Goal: Information Seeking & Learning: Learn about a topic

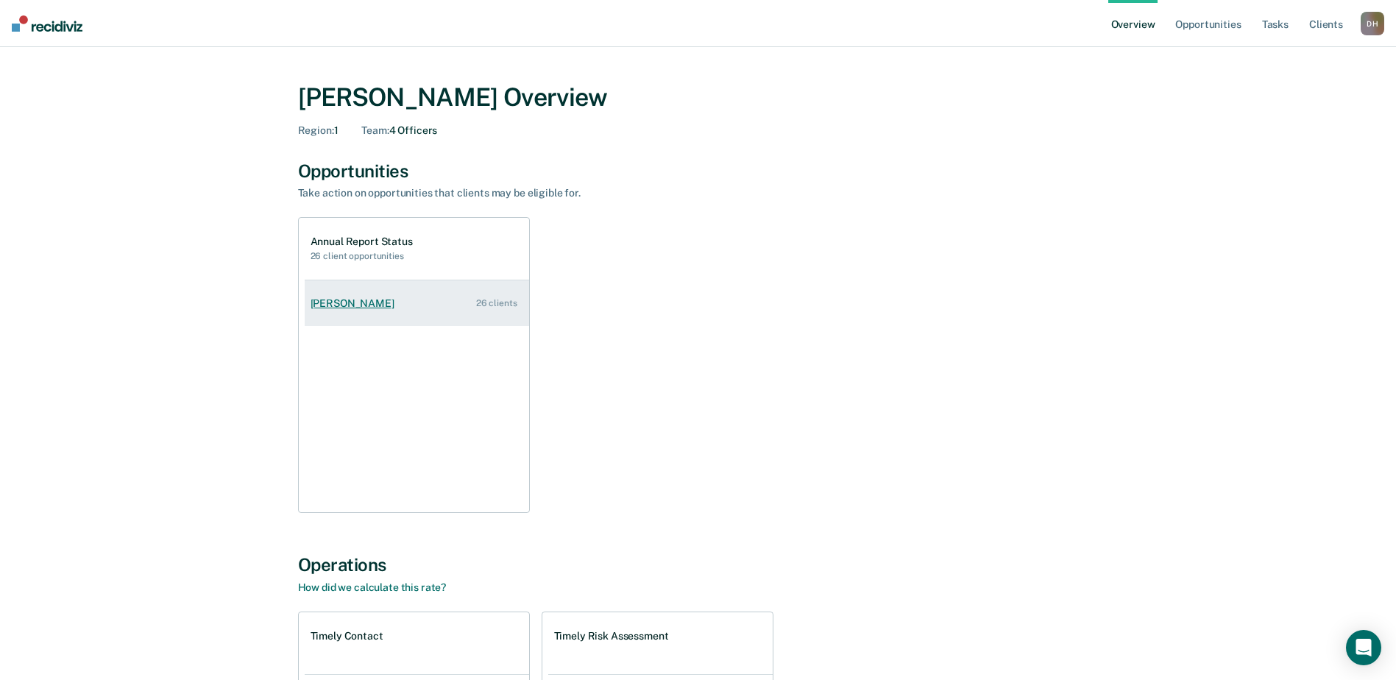
click at [363, 301] on div "[PERSON_NAME]" at bounding box center [356, 303] width 90 height 13
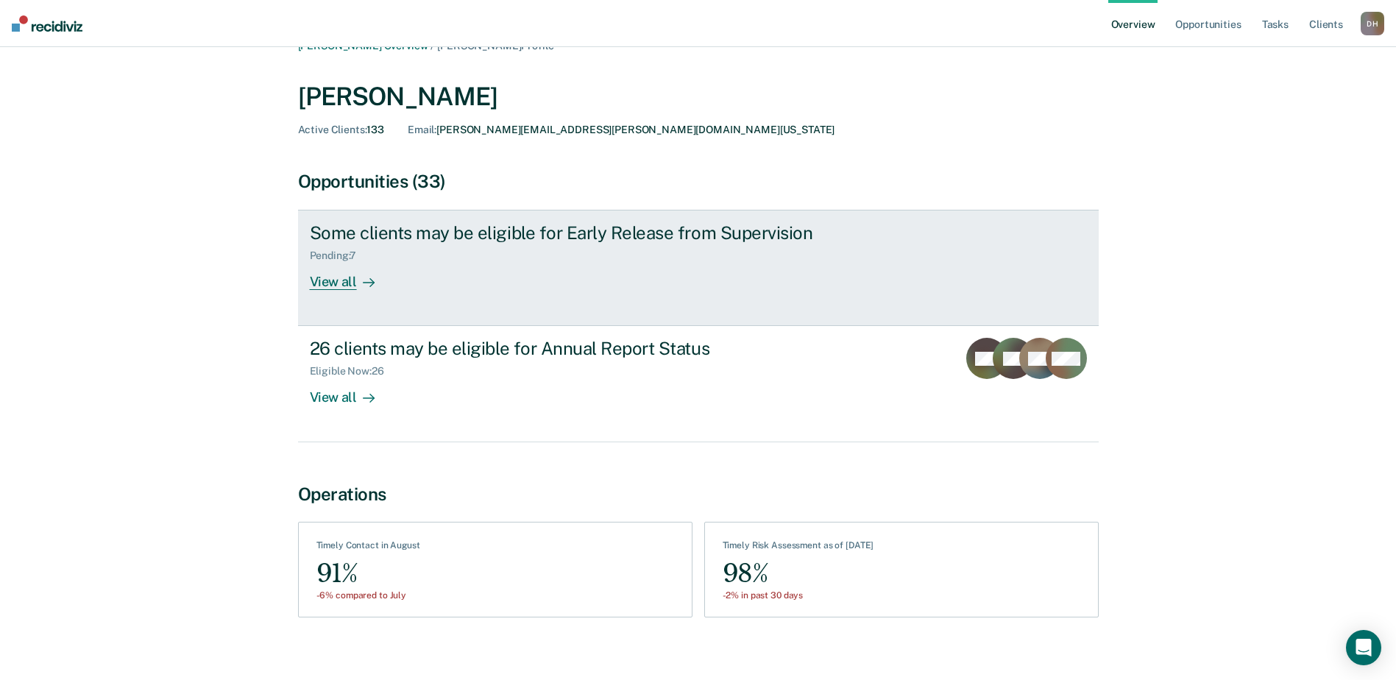
scroll to position [39, 0]
